Goal: Task Accomplishment & Management: Use online tool/utility

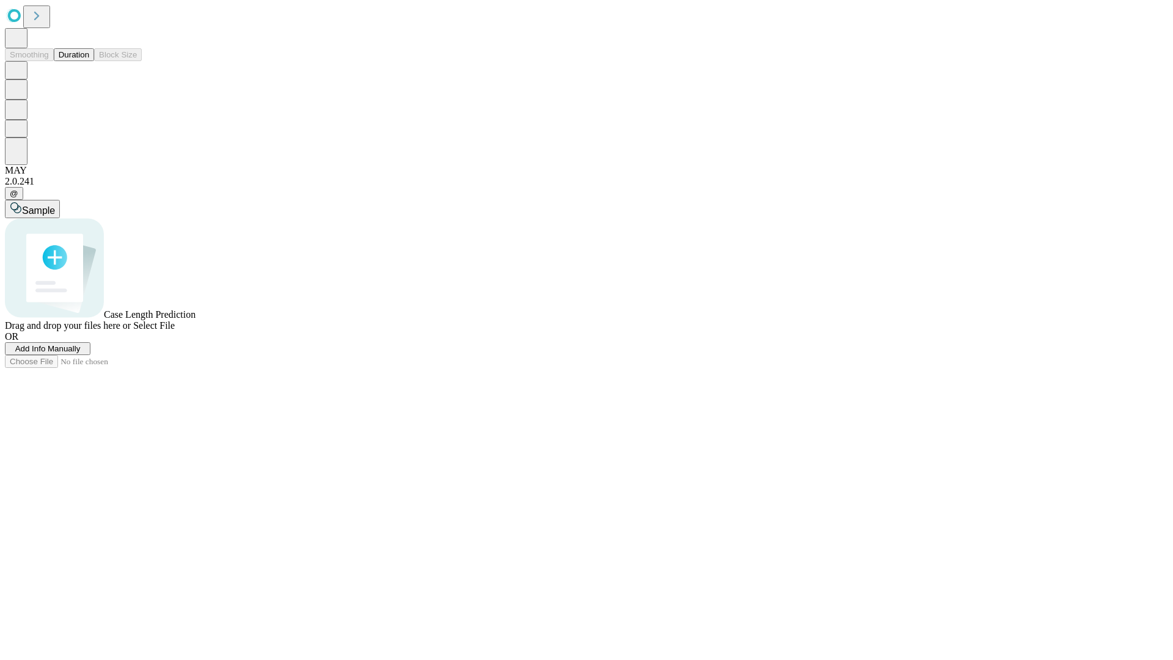
click at [89, 61] on button "Duration" at bounding box center [74, 54] width 40 height 13
click at [81, 353] on span "Add Info Manually" at bounding box center [47, 348] width 65 height 9
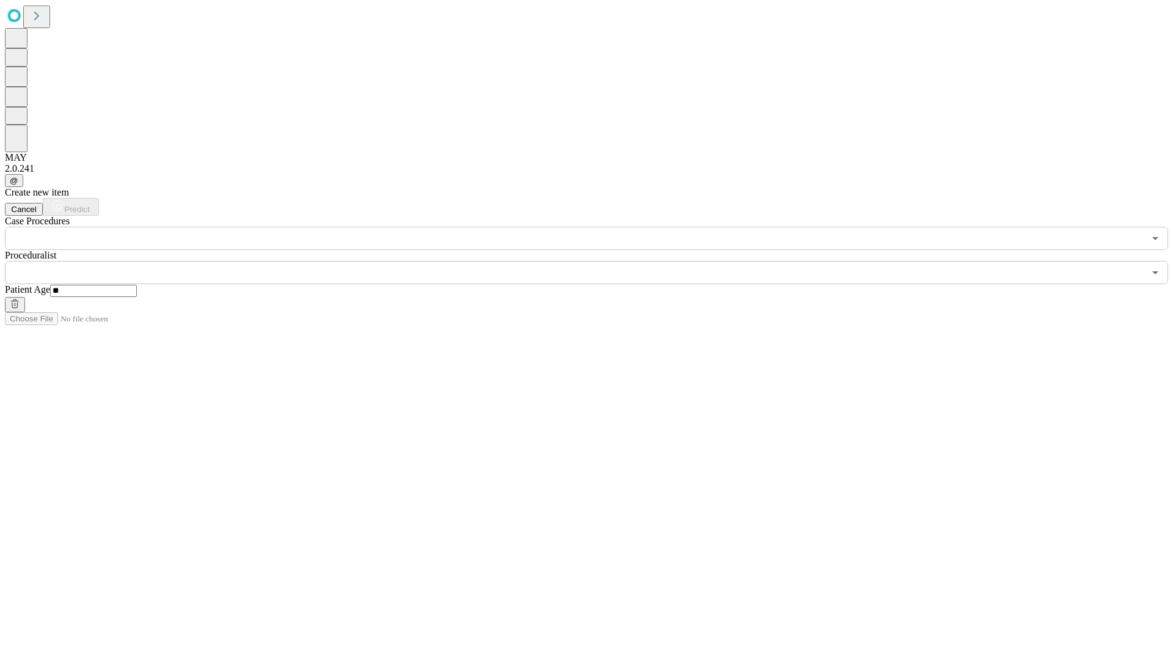
type input "**"
click at [595, 261] on input "text" at bounding box center [574, 272] width 1139 height 23
